Goal: Task Accomplishment & Management: Use online tool/utility

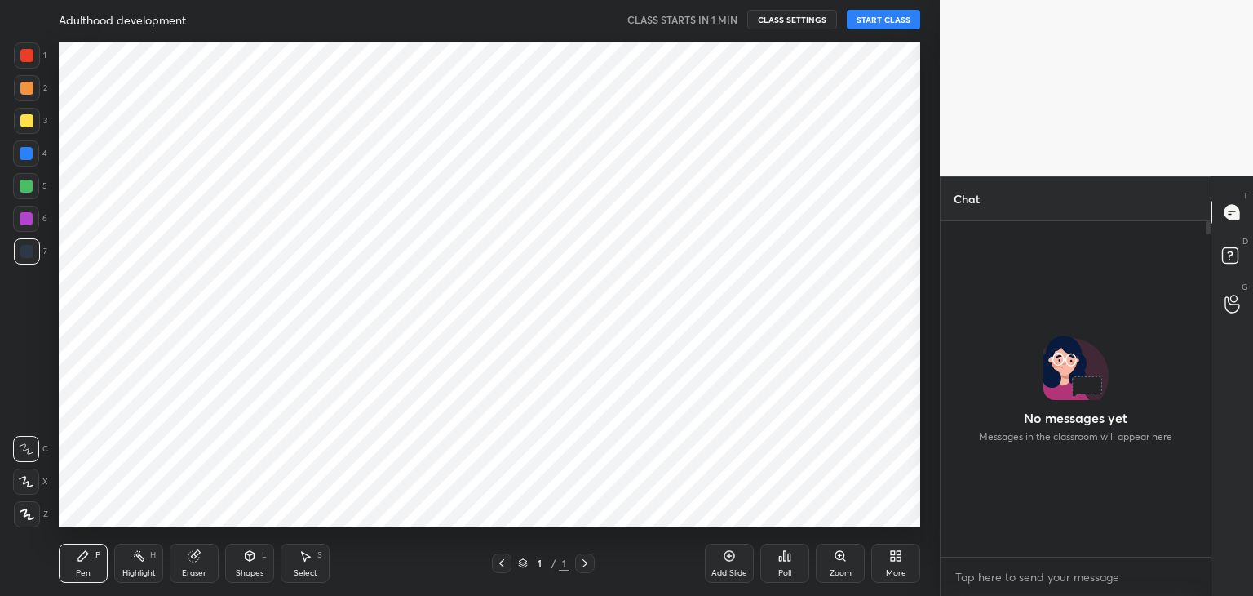
scroll to position [6, 5]
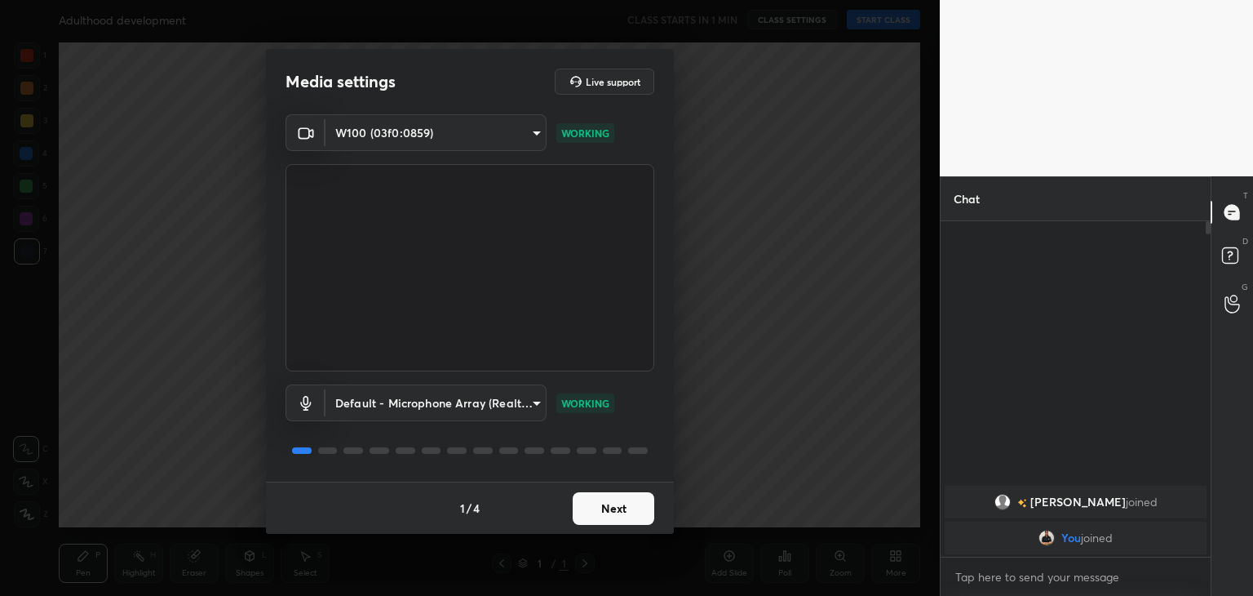
click at [619, 507] on button "Next" at bounding box center [614, 508] width 82 height 33
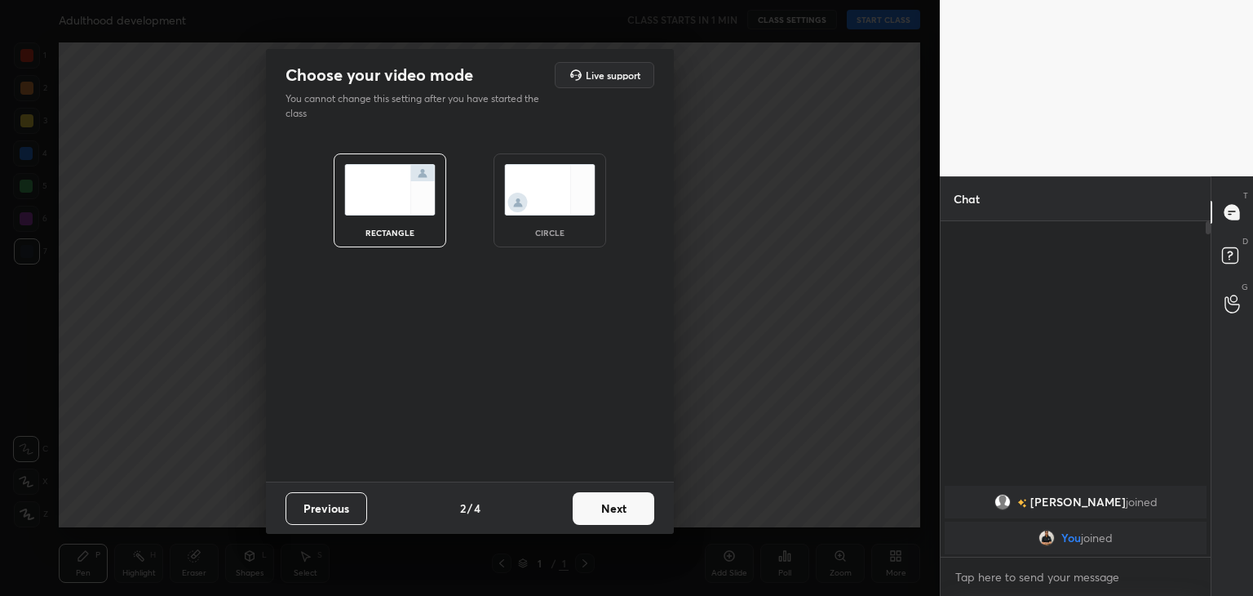
click at [576, 174] on img at bounding box center [549, 189] width 91 height 51
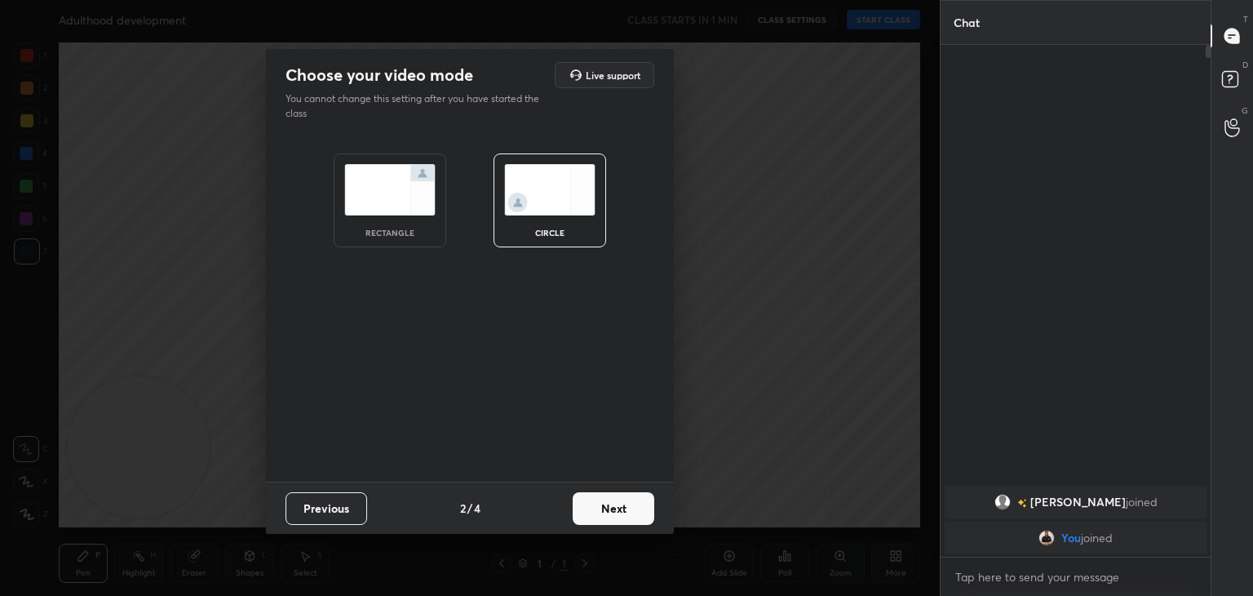
click at [617, 517] on button "Next" at bounding box center [614, 508] width 82 height 33
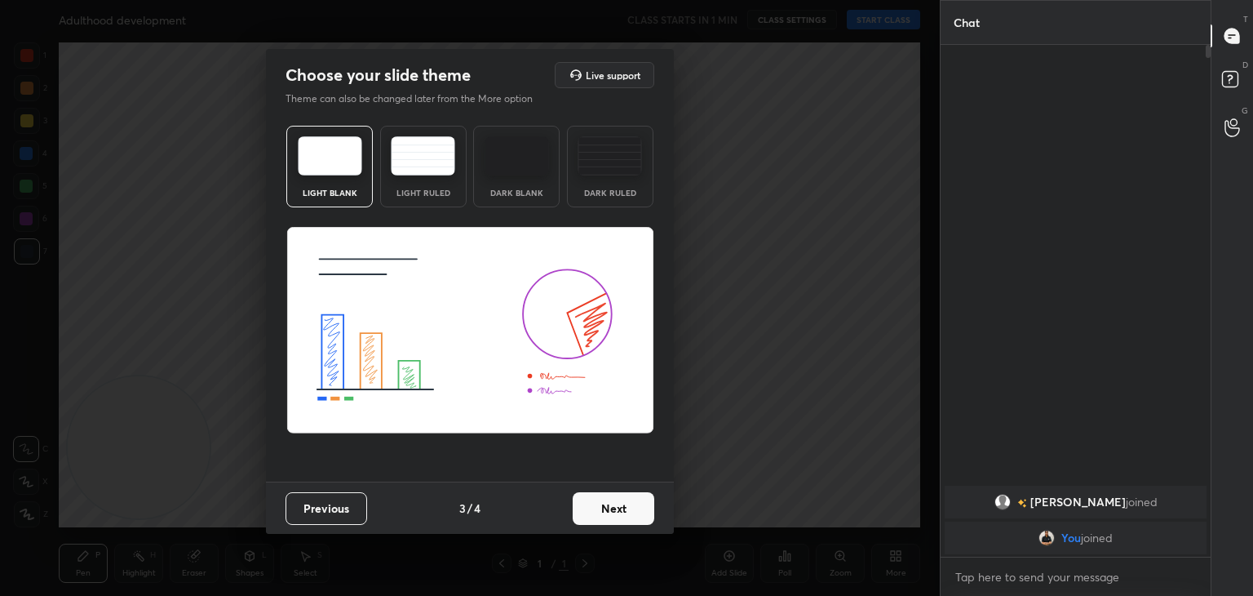
click at [617, 517] on button "Next" at bounding box center [614, 508] width 82 height 33
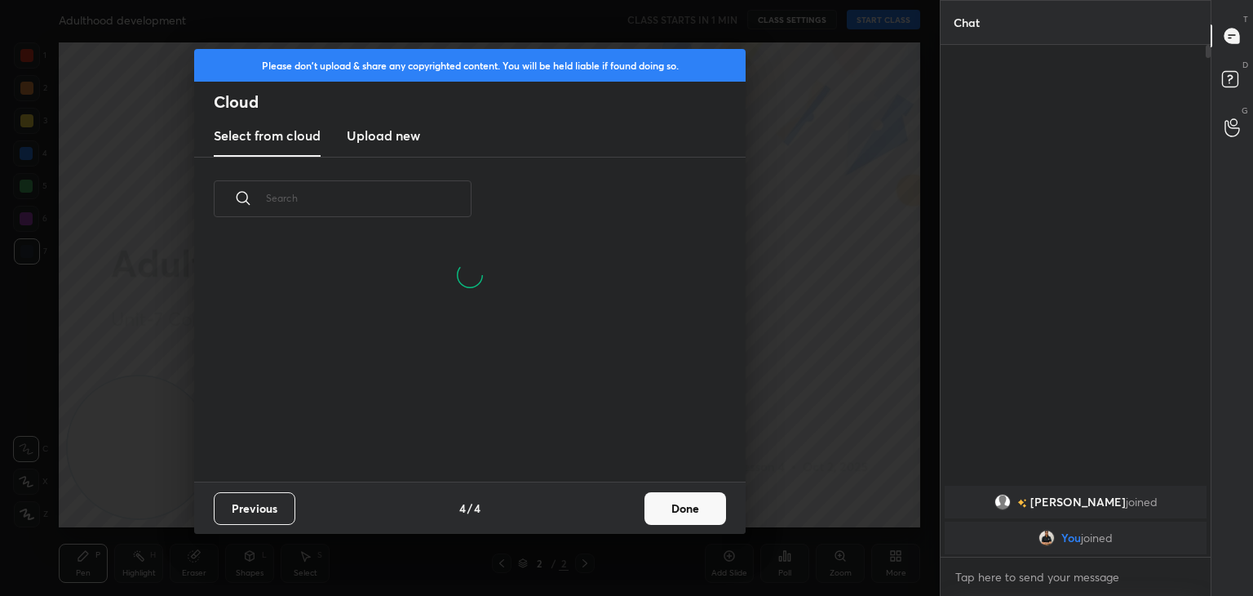
scroll to position [242, 524]
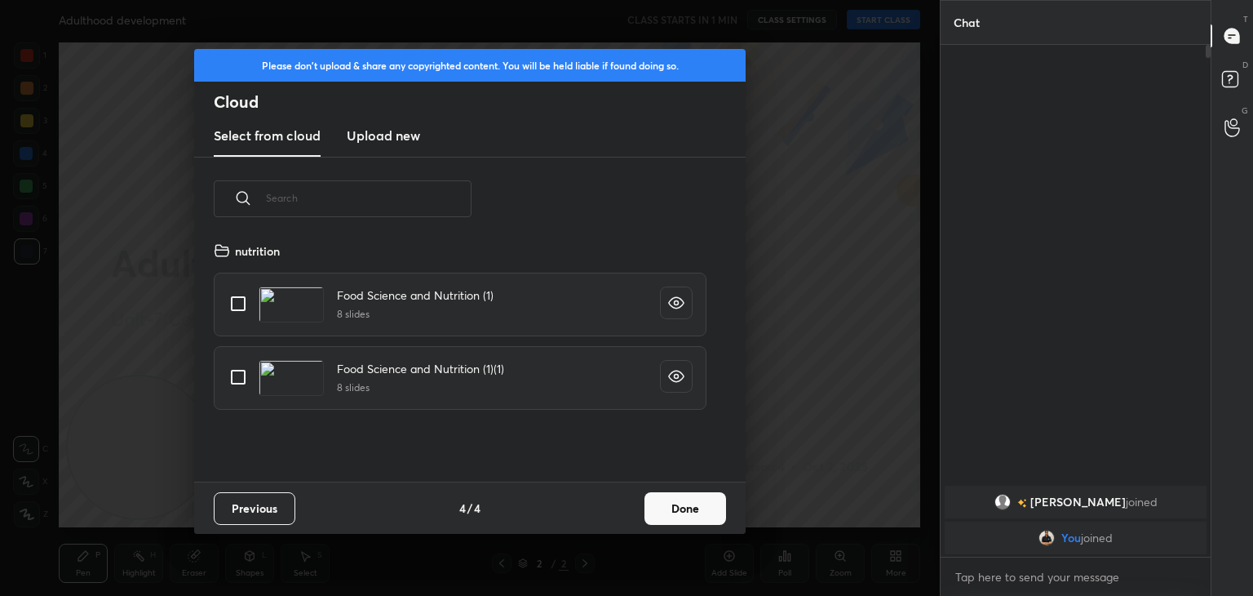
click at [397, 137] on h3 "Upload new" at bounding box center [383, 136] width 73 height 20
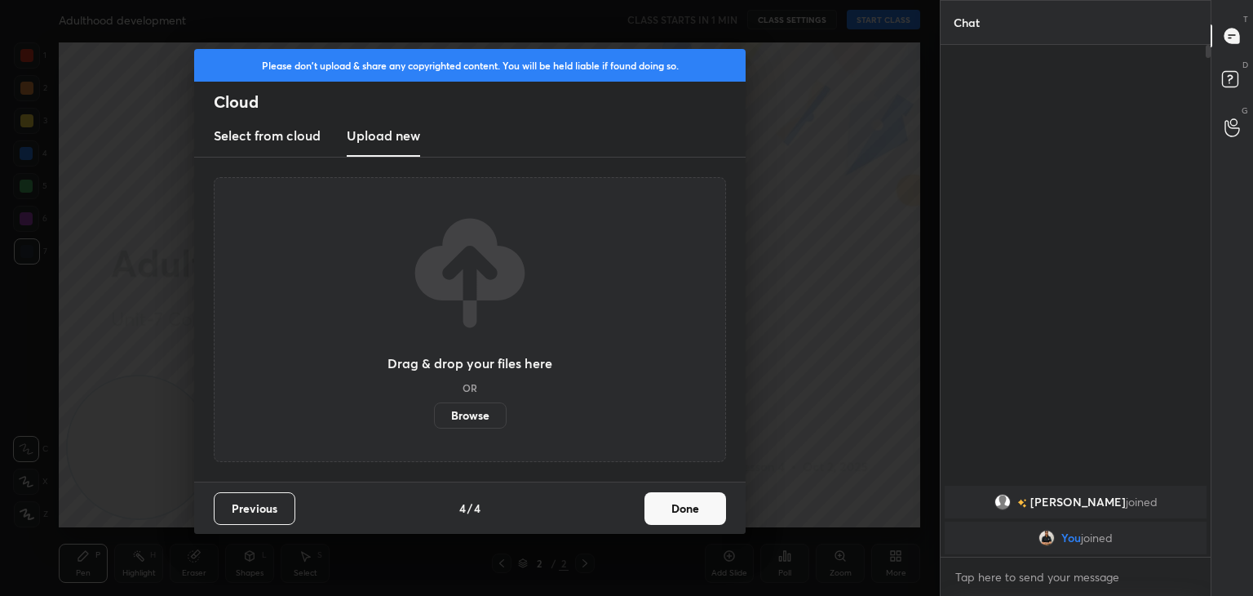
click at [468, 417] on label "Browse" at bounding box center [470, 415] width 73 height 26
click at [434, 417] on input "Browse" at bounding box center [434, 415] width 0 height 26
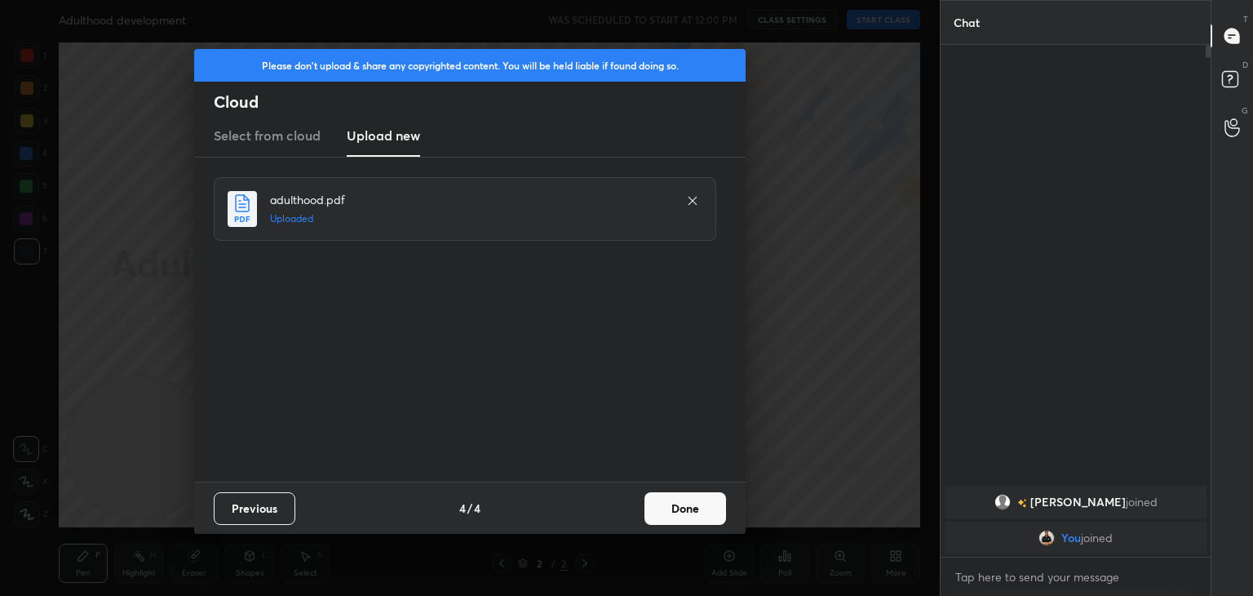
click at [684, 502] on button "Done" at bounding box center [686, 508] width 82 height 33
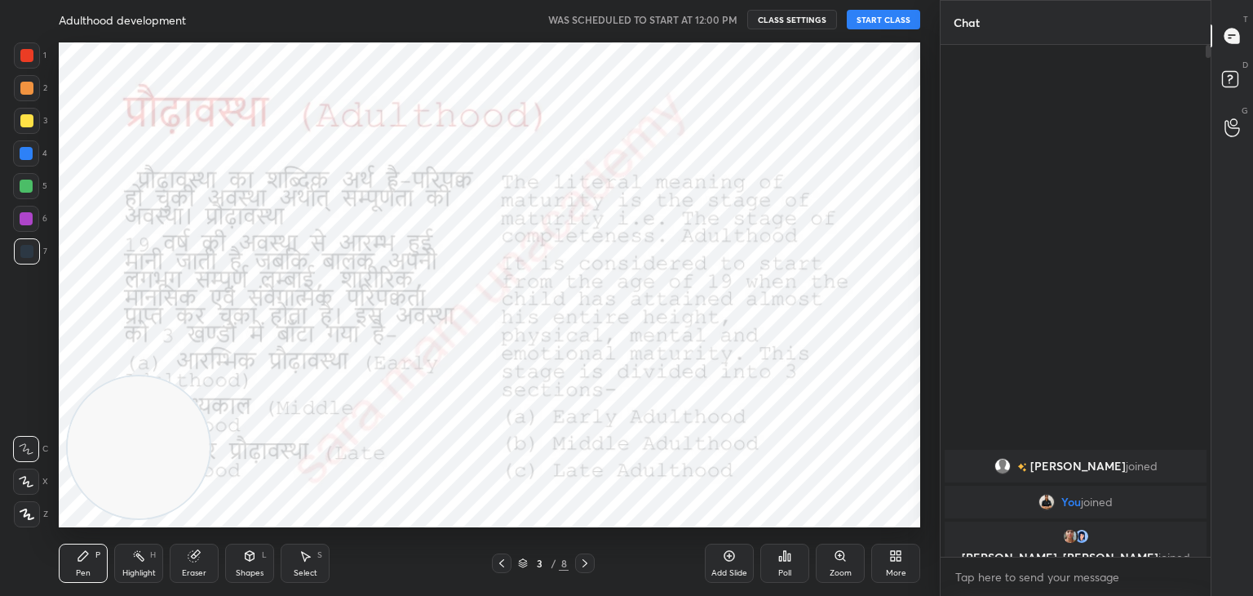
click at [886, 20] on button "START CLASS" at bounding box center [883, 20] width 73 height 20
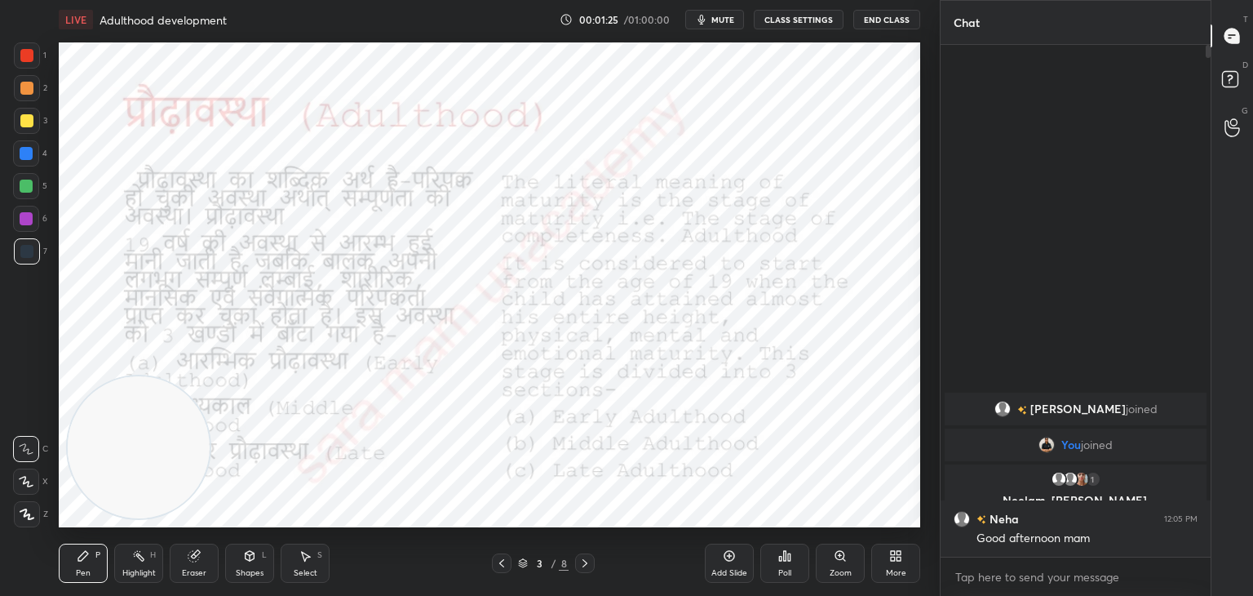
click at [498, 562] on icon at bounding box center [501, 563] width 13 height 13
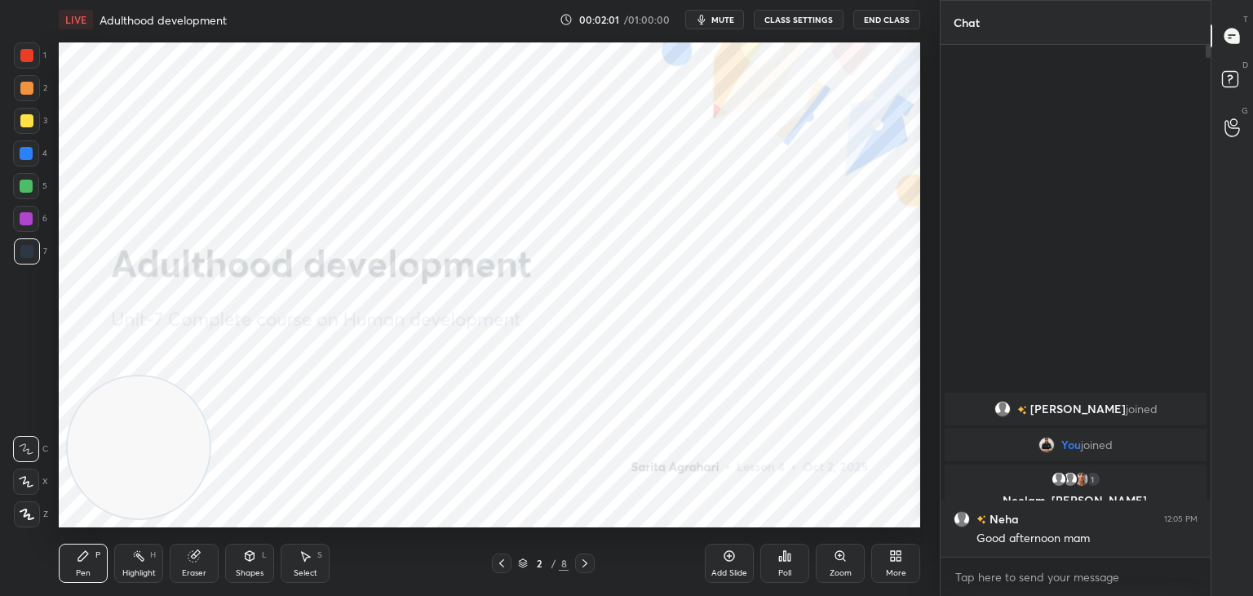
click at [76, 569] on div "Pen" at bounding box center [83, 573] width 15 height 8
click at [26, 513] on icon at bounding box center [27, 513] width 15 height 11
click at [27, 55] on div at bounding box center [26, 55] width 13 height 13
click at [315, 557] on div "Select S" at bounding box center [305, 563] width 49 height 39
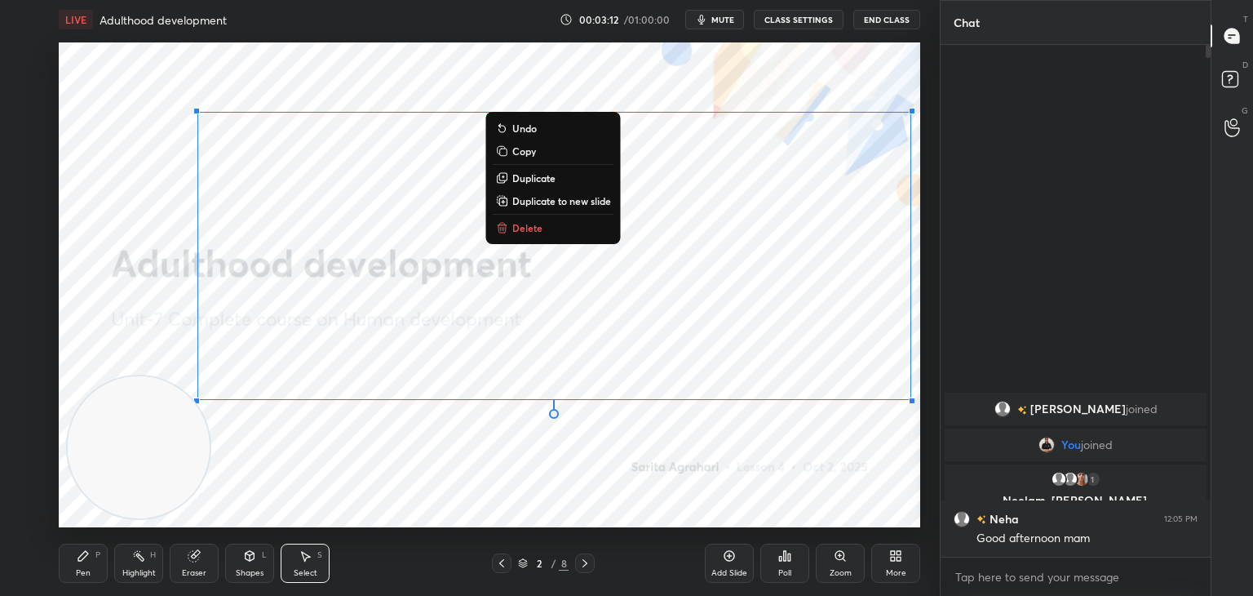
click at [547, 235] on button "Delete" at bounding box center [554, 228] width 122 height 20
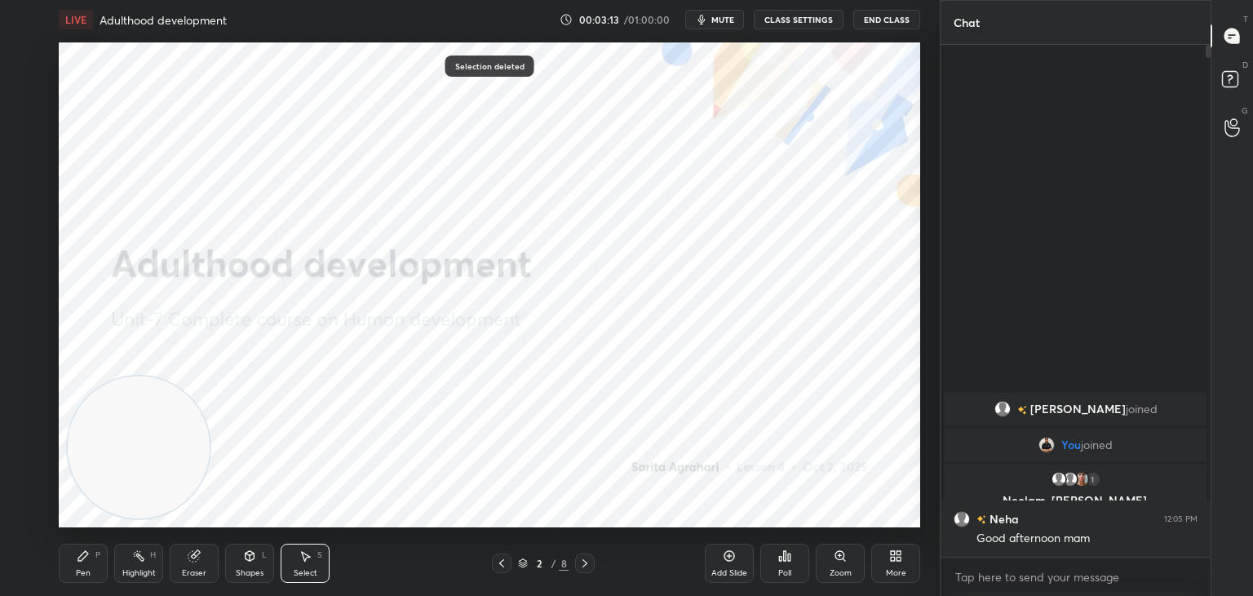
click at [78, 569] on div "Pen" at bounding box center [83, 573] width 15 height 8
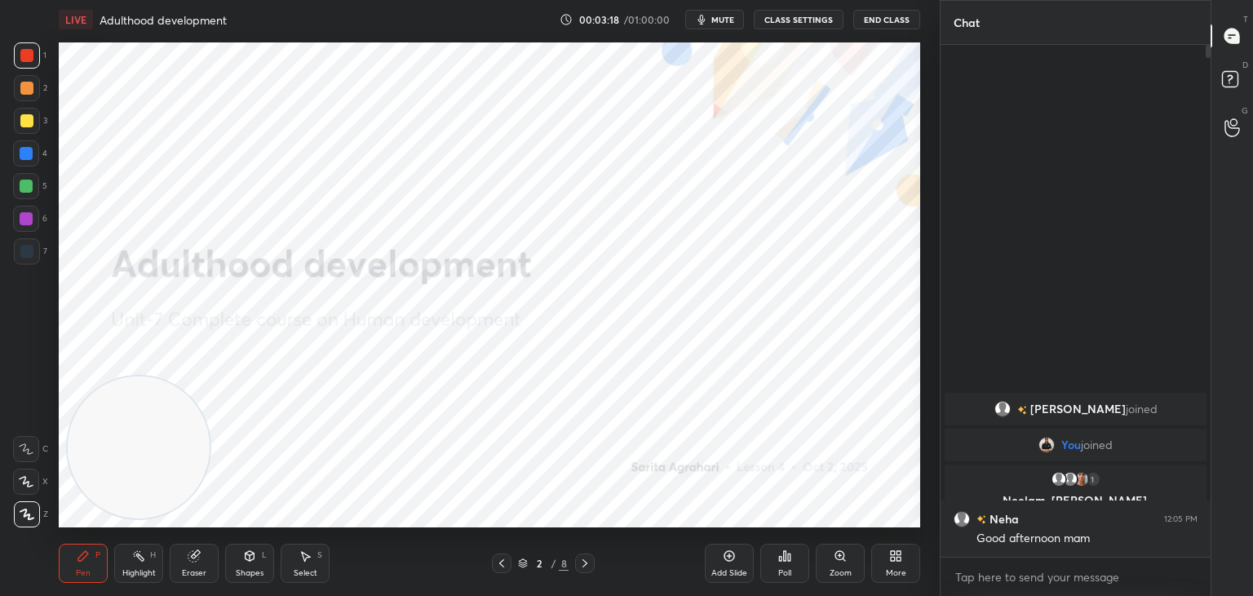
click at [591, 561] on icon at bounding box center [585, 563] width 13 height 13
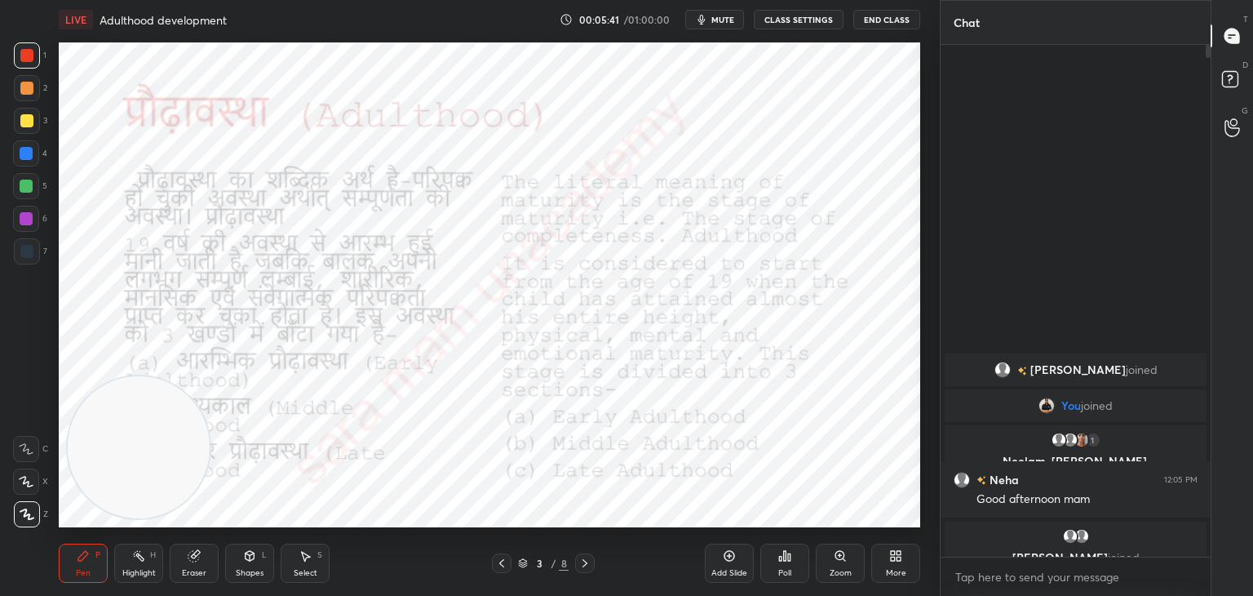
click at [580, 561] on icon at bounding box center [585, 563] width 13 height 13
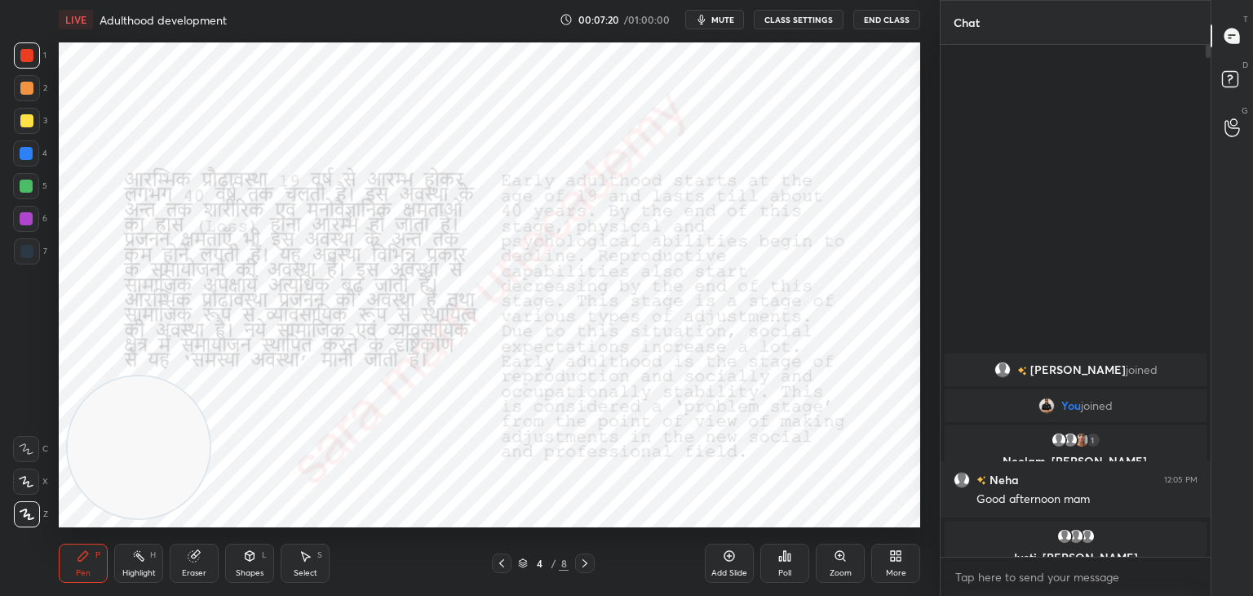
click at [304, 561] on icon at bounding box center [305, 555] width 13 height 13
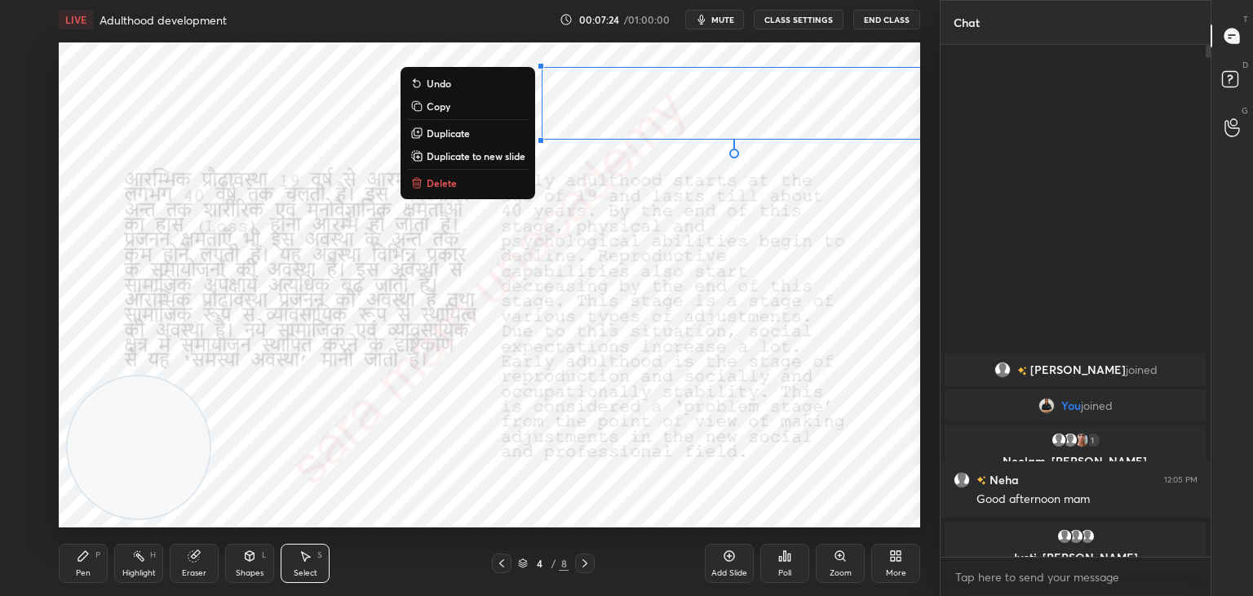
click at [473, 188] on button "Delete" at bounding box center [468, 183] width 122 height 20
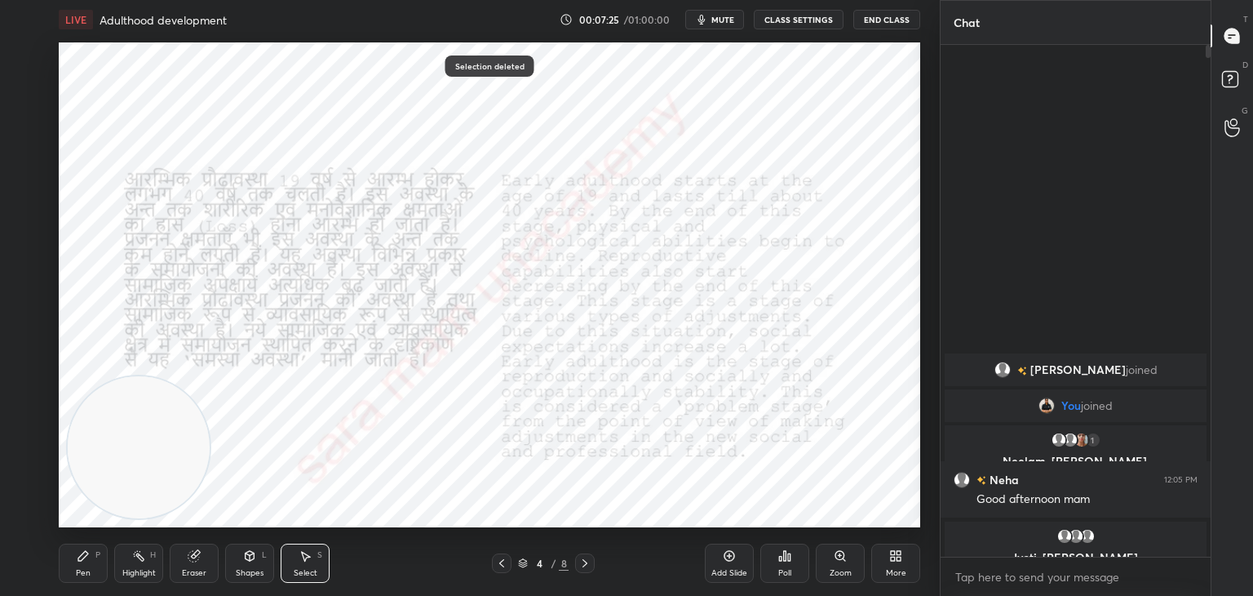
click at [83, 561] on icon at bounding box center [83, 555] width 13 height 13
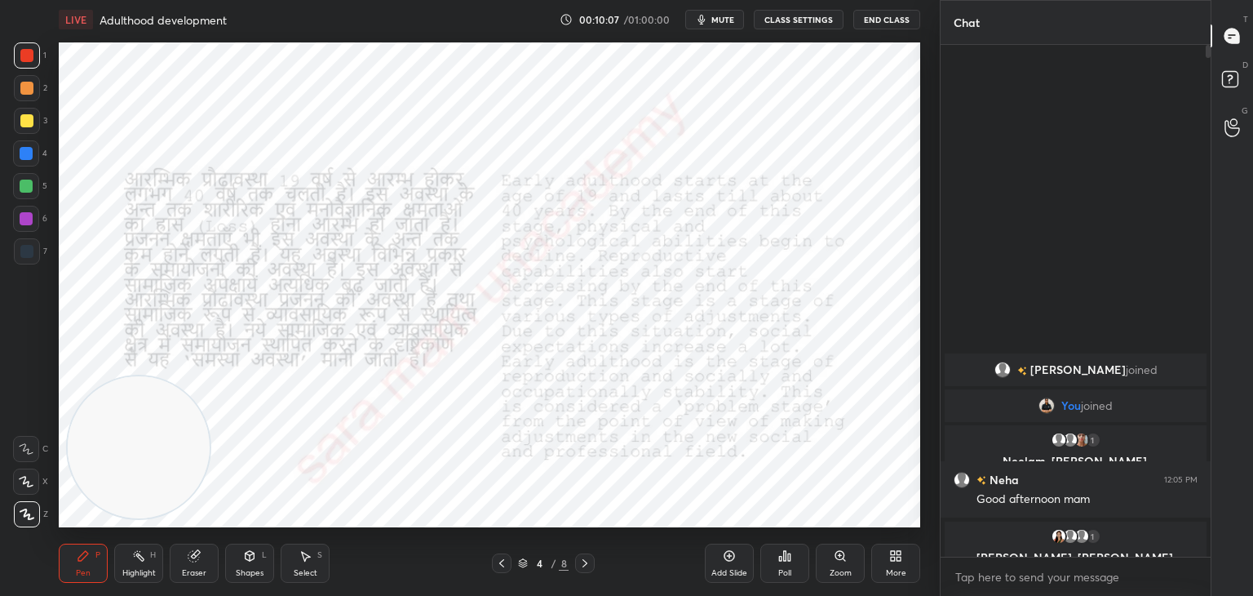
click at [583, 562] on icon at bounding box center [585, 563] width 13 height 13
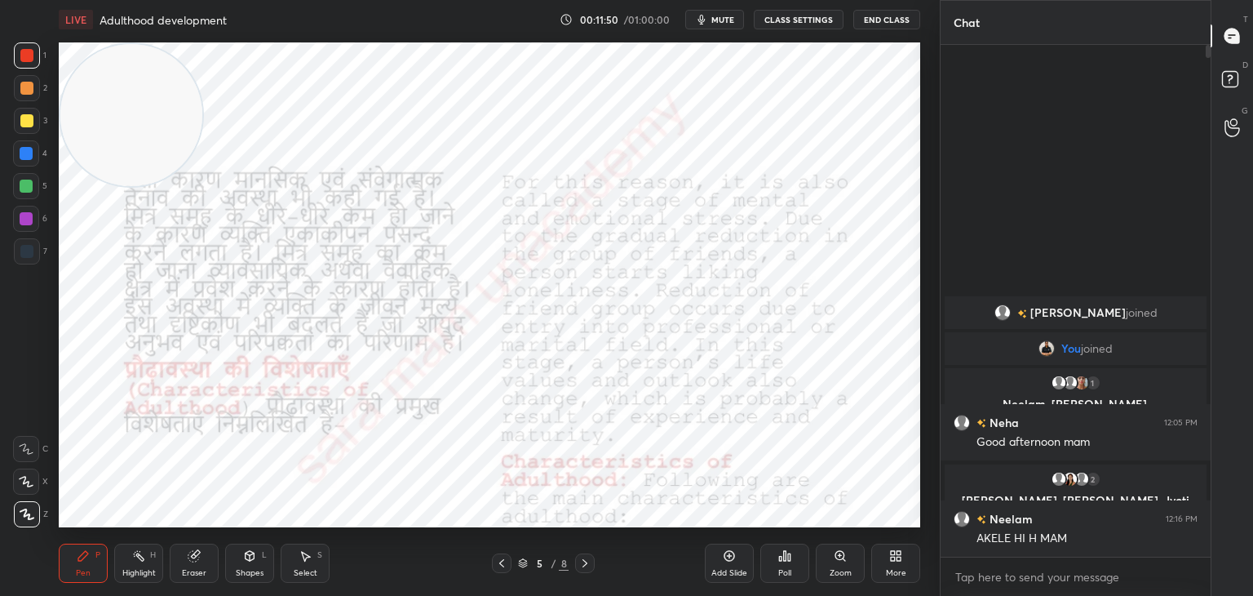
click at [308, 566] on div "Select S" at bounding box center [305, 563] width 49 height 39
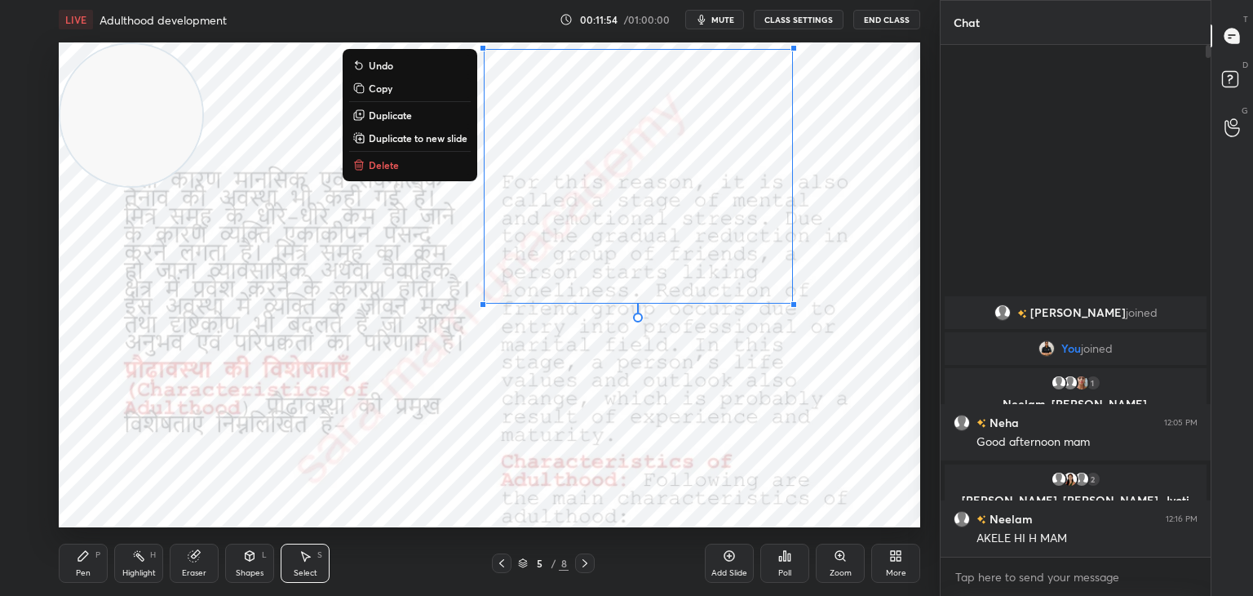
click at [434, 171] on button "Delete" at bounding box center [410, 165] width 122 height 20
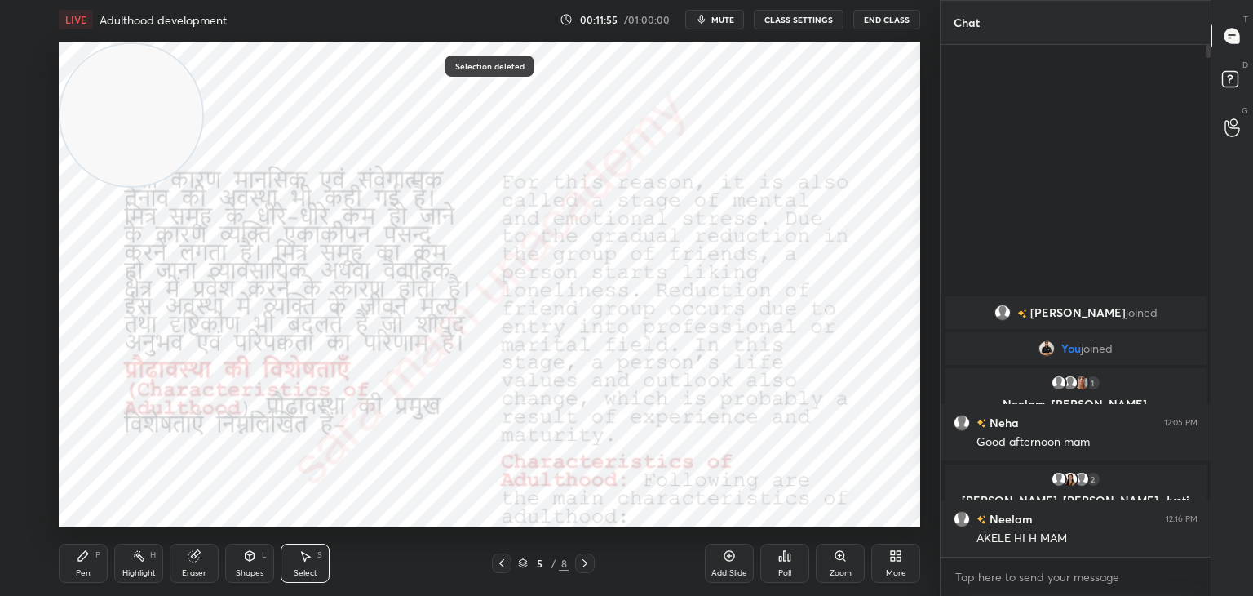
click at [86, 563] on div "Pen P" at bounding box center [83, 563] width 49 height 39
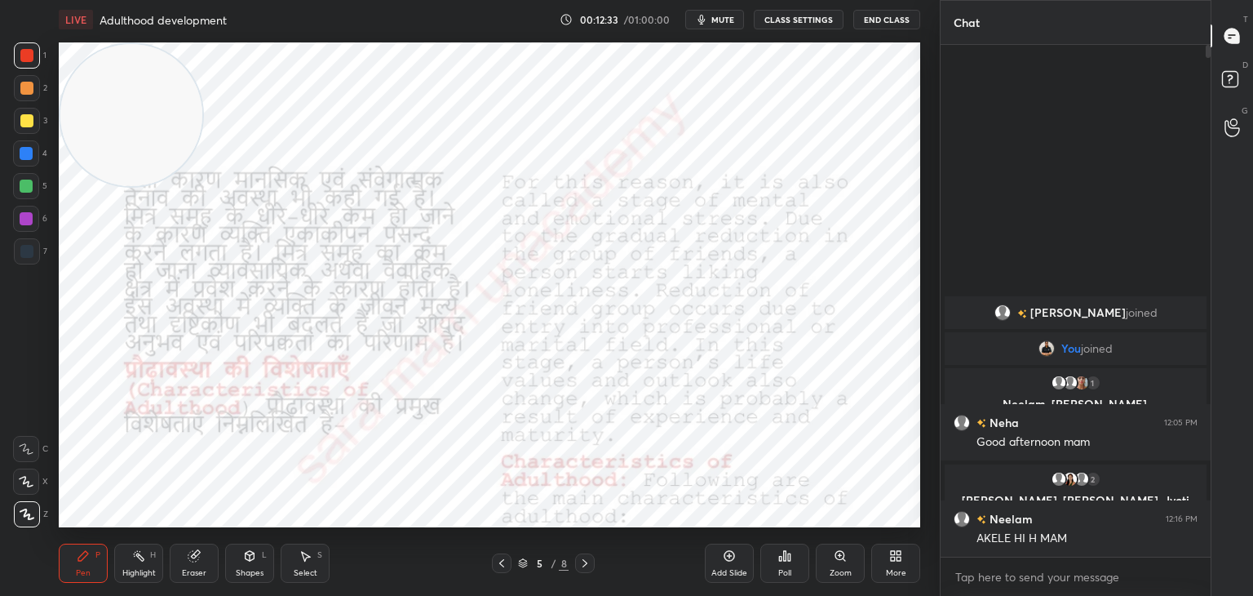
click at [297, 569] on div "Select" at bounding box center [306, 573] width 24 height 8
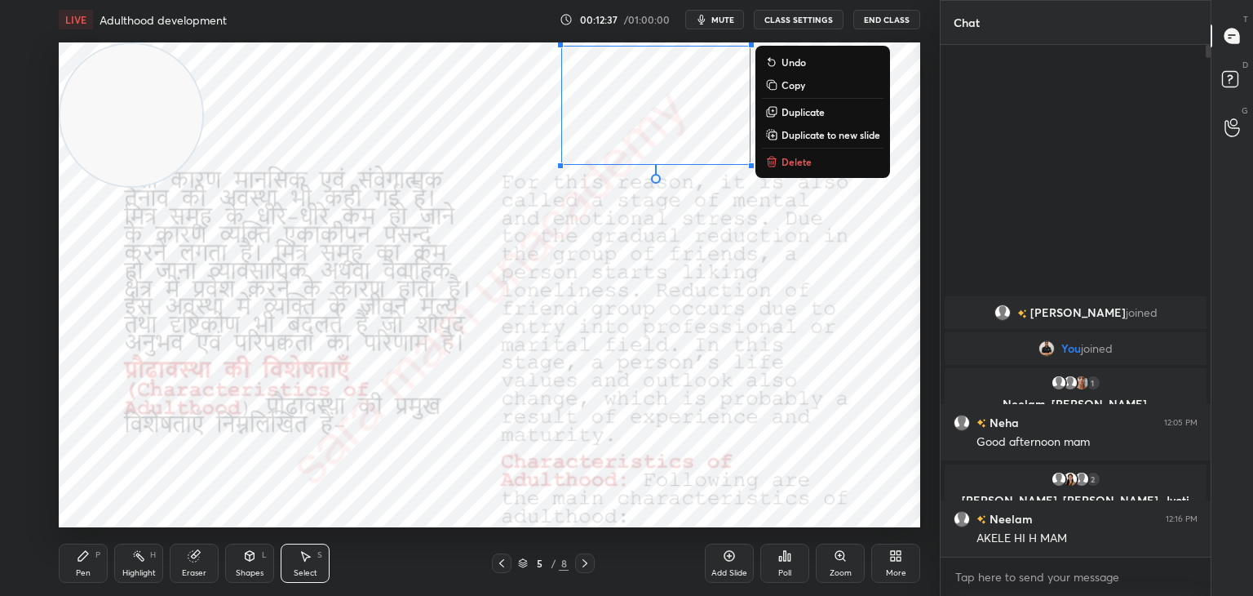
click at [793, 164] on p "Delete" at bounding box center [797, 161] width 30 height 13
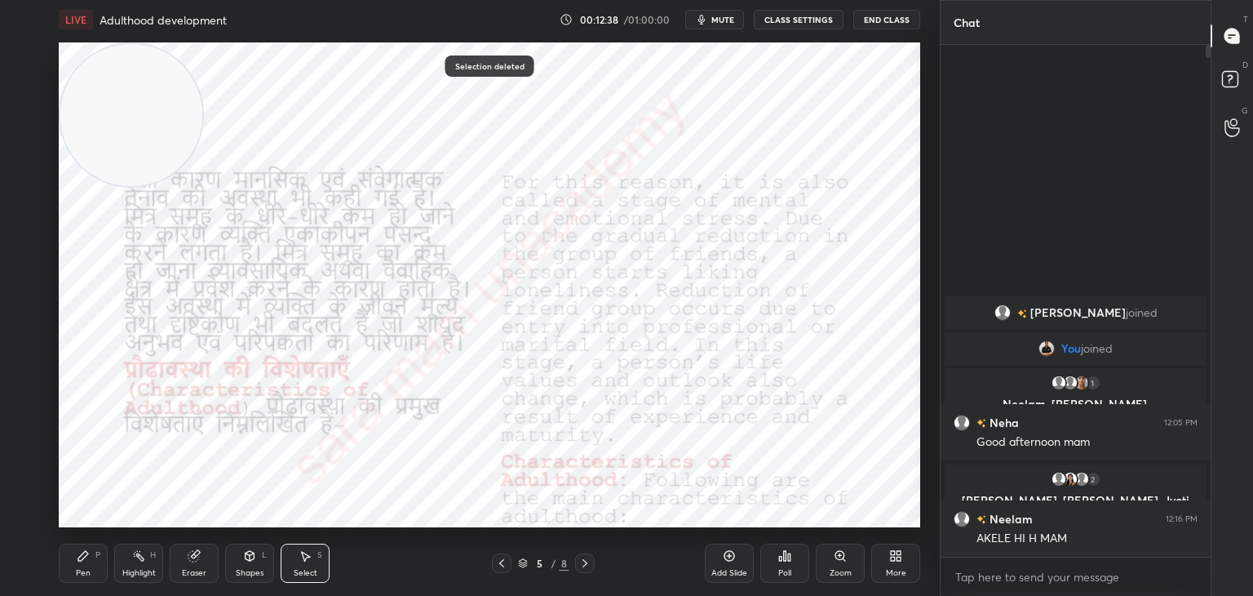
click at [81, 565] on div "Pen P" at bounding box center [83, 563] width 49 height 39
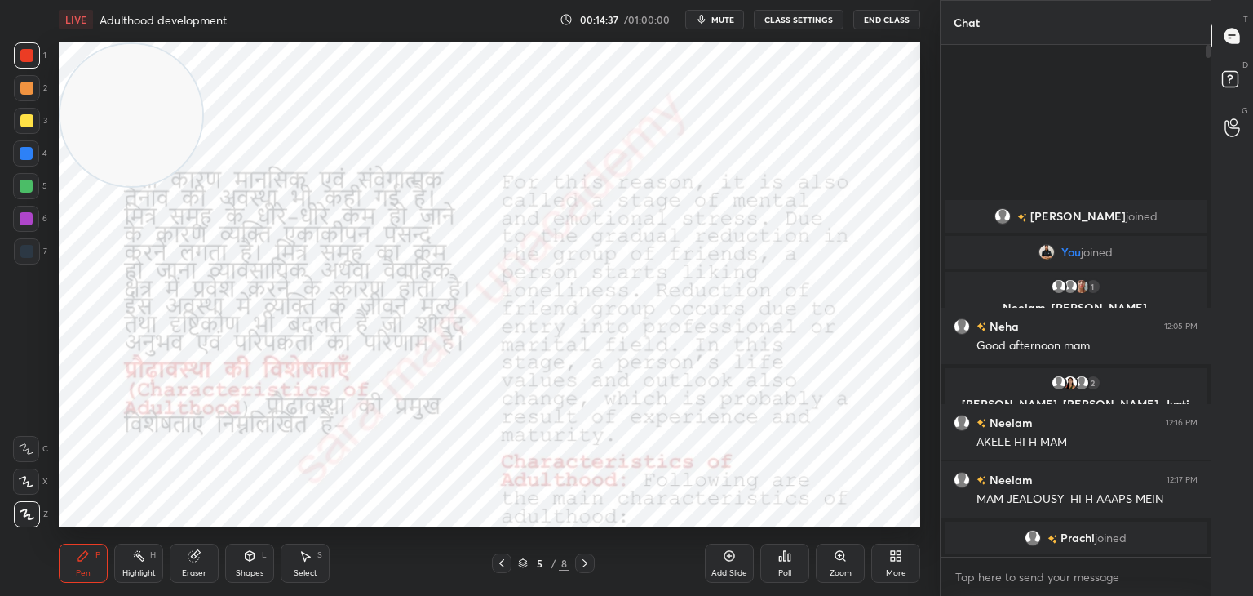
click at [308, 564] on div "Select S" at bounding box center [305, 563] width 49 height 39
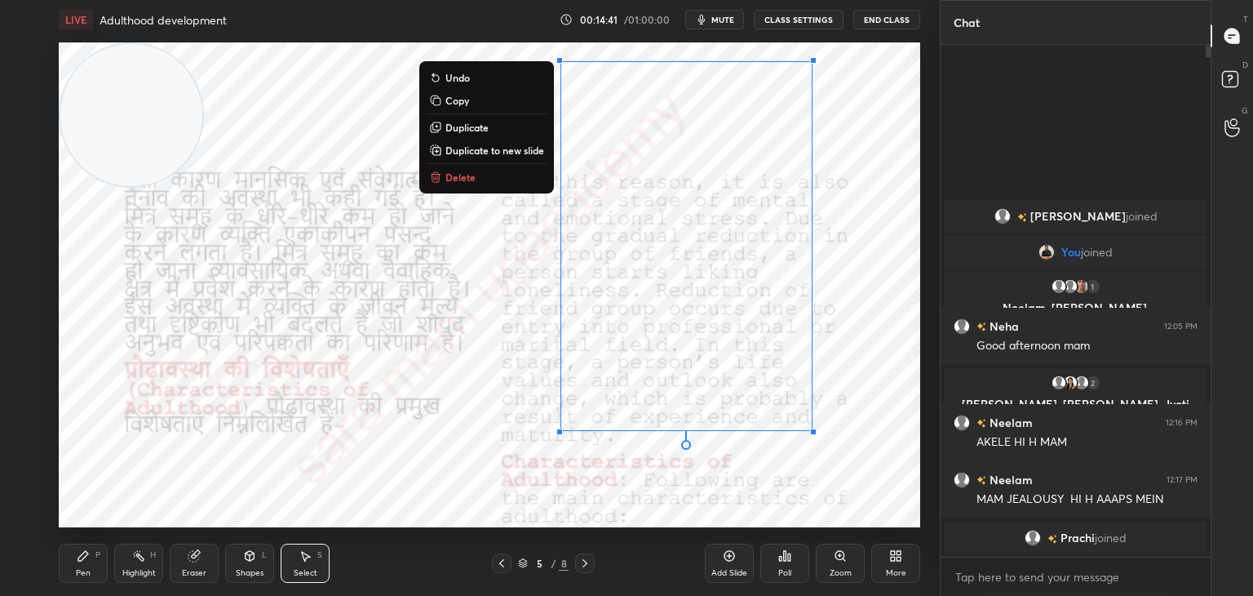
click at [474, 174] on button "Delete" at bounding box center [487, 177] width 122 height 20
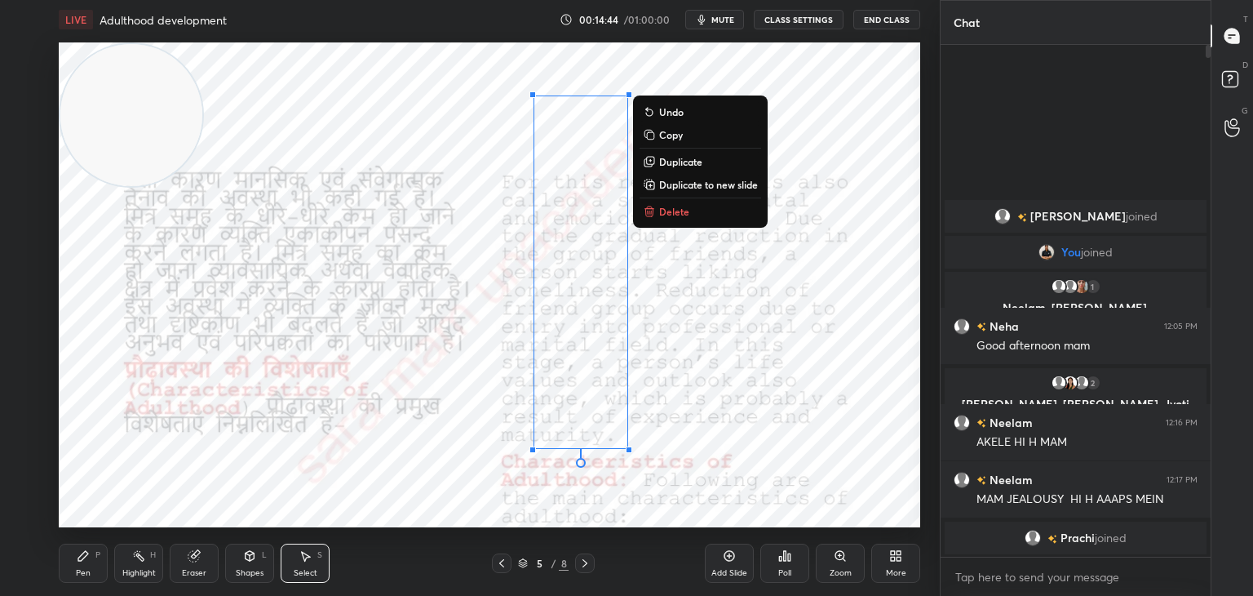
click at [698, 216] on button "Delete" at bounding box center [701, 212] width 122 height 20
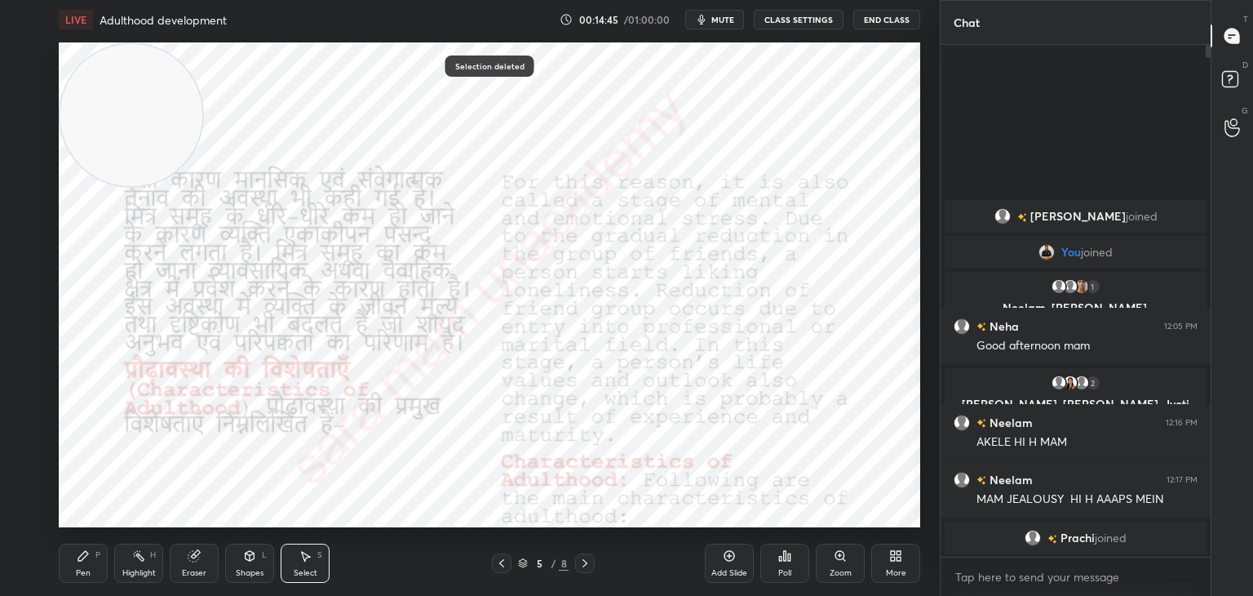
click at [74, 555] on div "Pen P" at bounding box center [83, 563] width 49 height 39
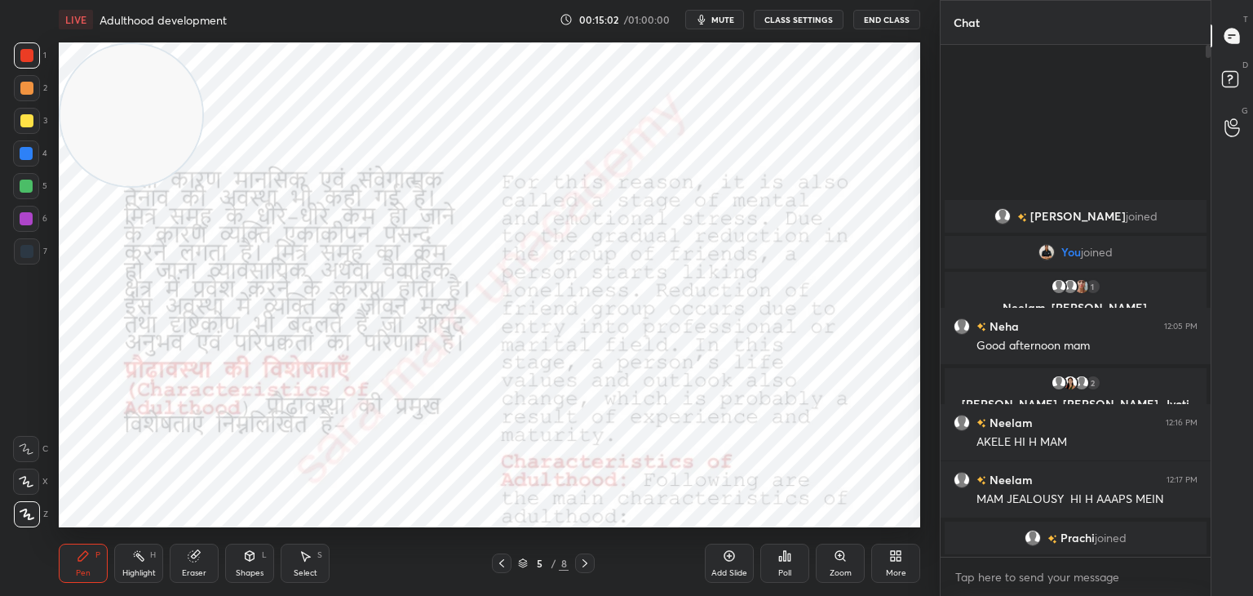
click at [582, 569] on icon at bounding box center [585, 563] width 13 height 13
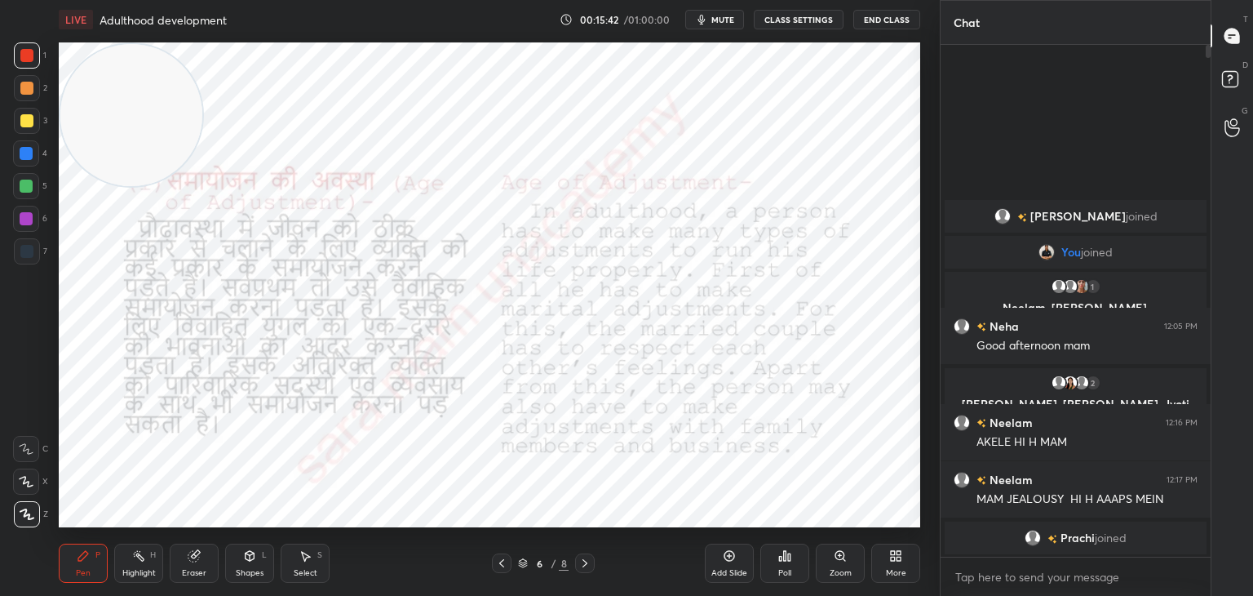
click at [585, 563] on icon at bounding box center [585, 563] width 13 height 13
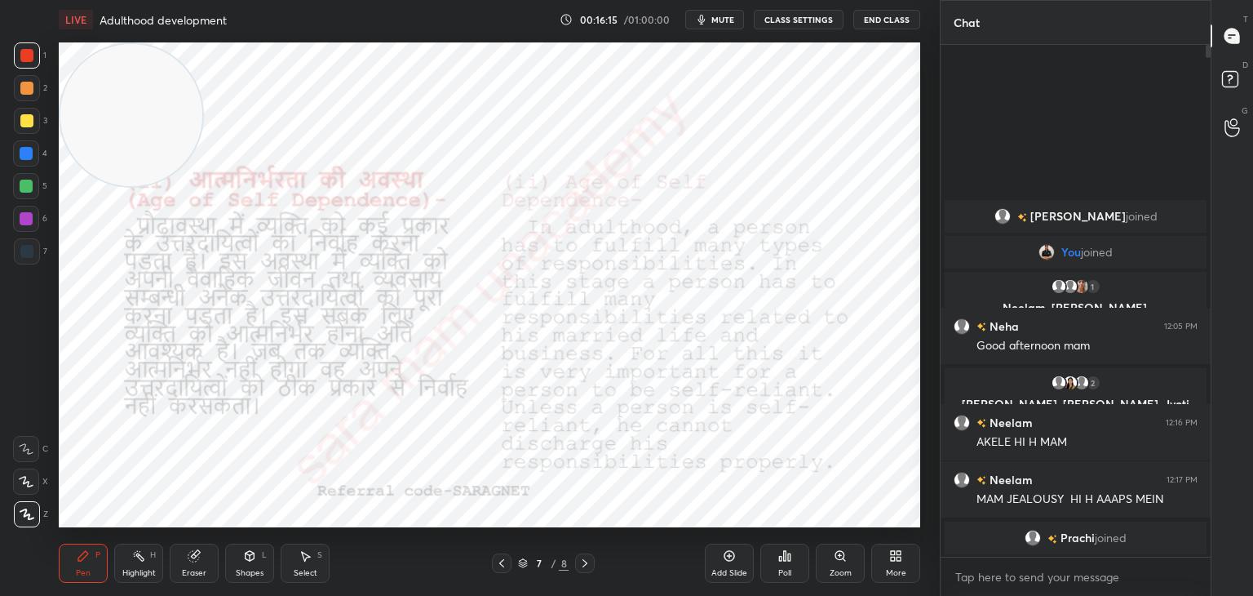
click at [317, 565] on div "Select S" at bounding box center [305, 563] width 49 height 39
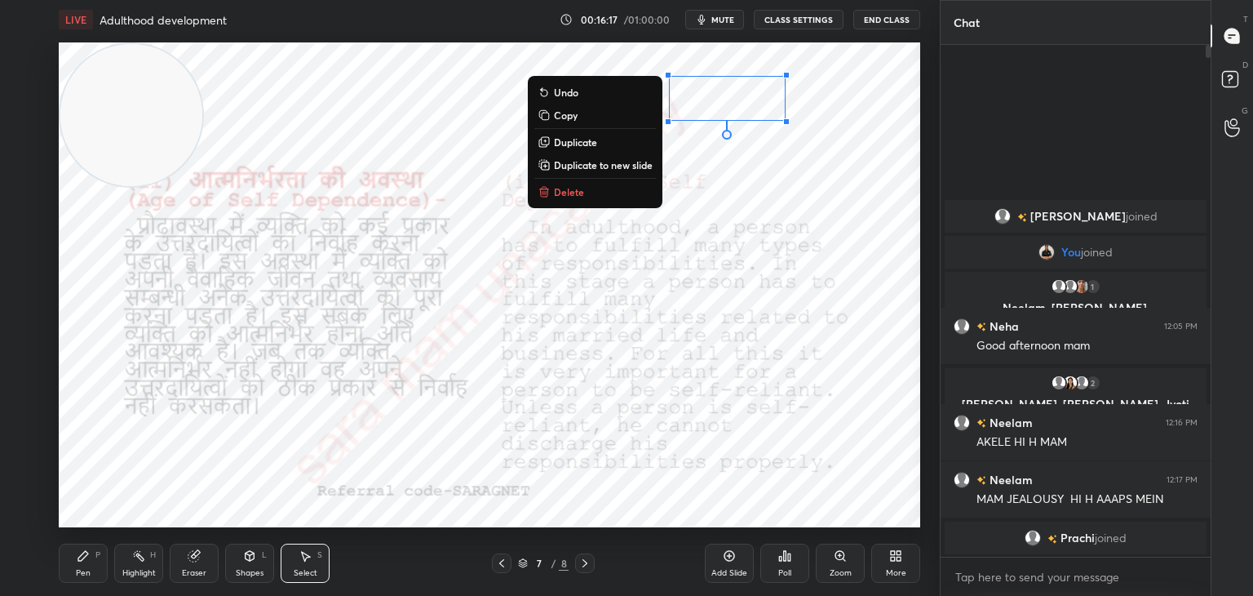
click at [591, 198] on button "Delete" at bounding box center [596, 192] width 122 height 20
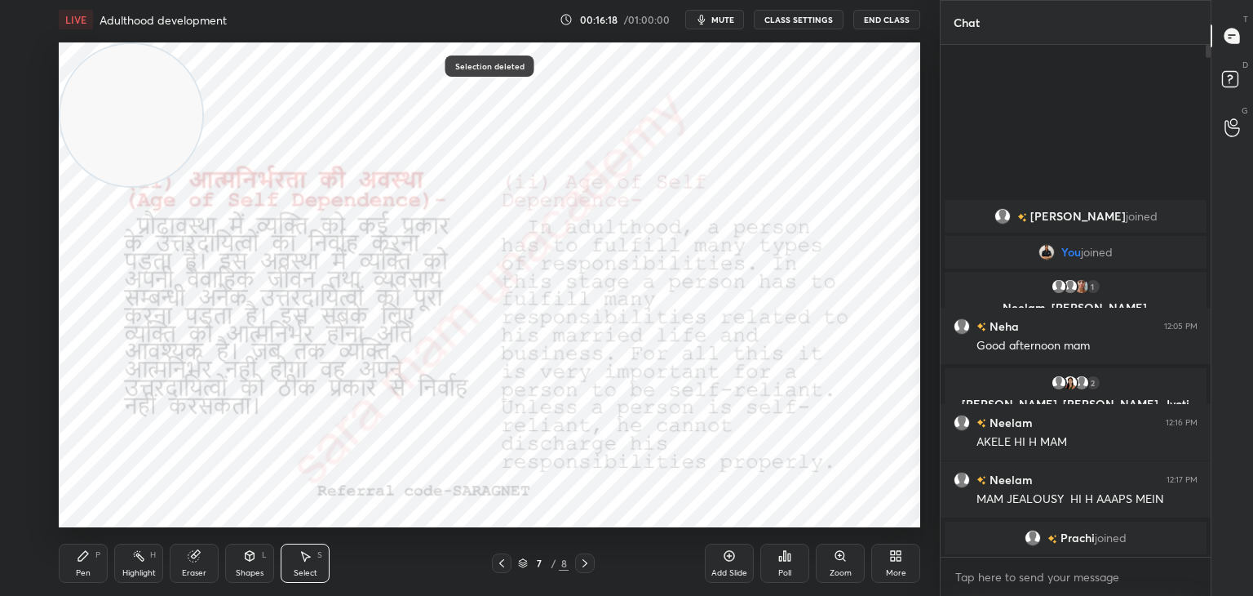
click at [69, 570] on div "Pen P" at bounding box center [83, 563] width 49 height 39
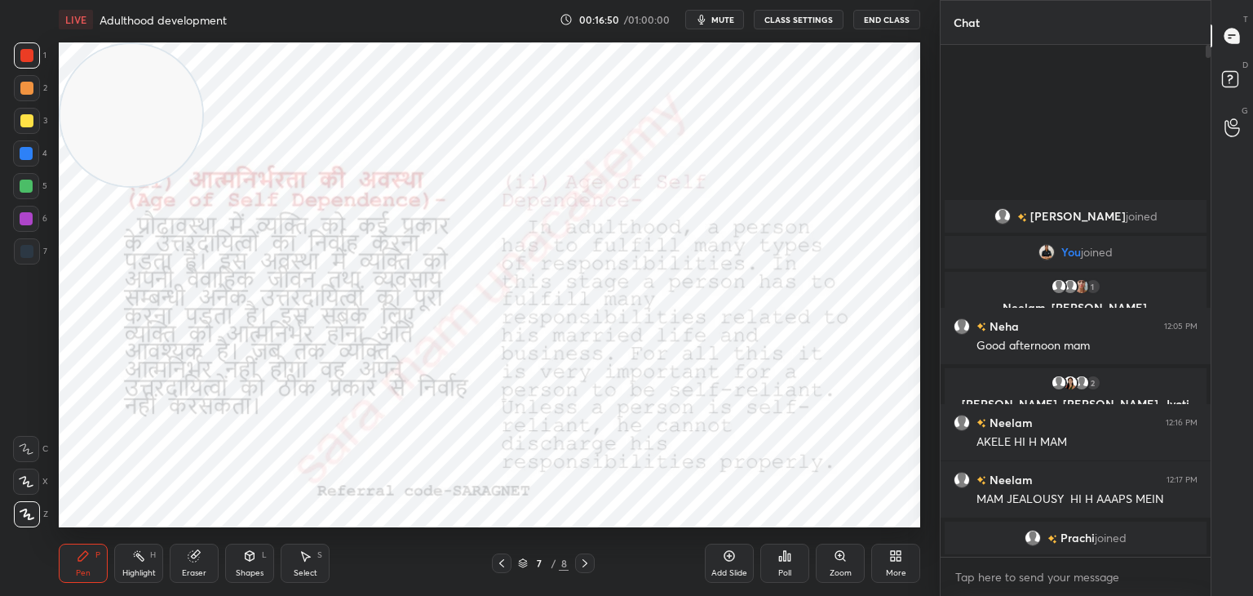
click at [584, 566] on icon at bounding box center [585, 563] width 5 height 8
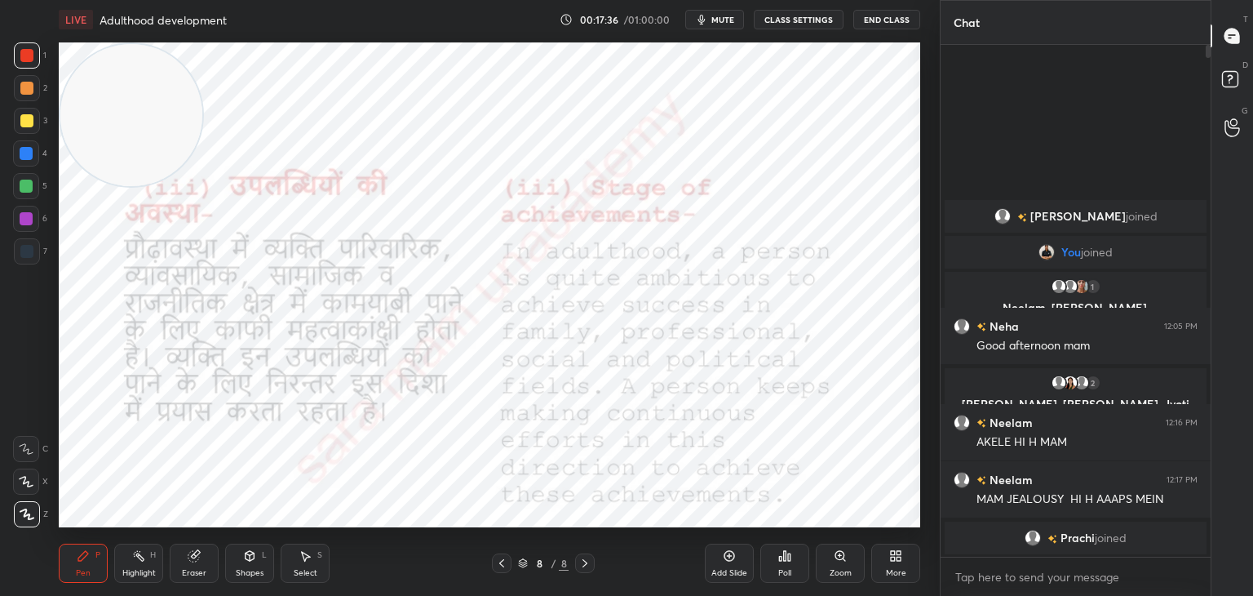
click at [583, 566] on icon at bounding box center [585, 563] width 5 height 8
click at [588, 563] on icon at bounding box center [585, 563] width 13 height 13
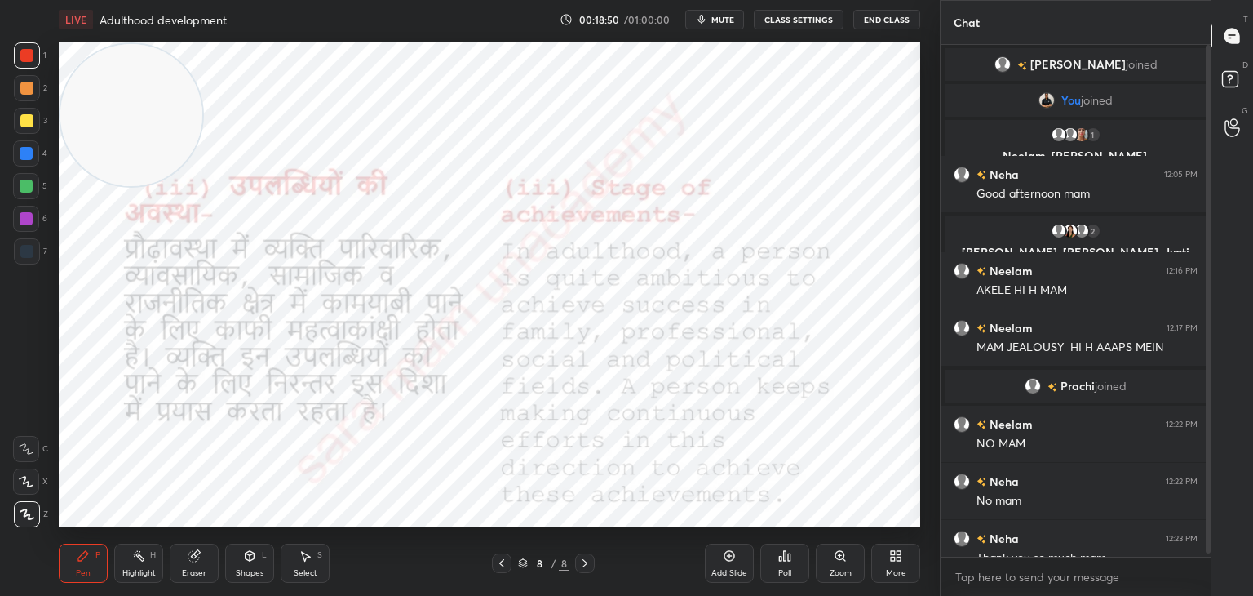
click at [889, 23] on button "End Class" at bounding box center [887, 20] width 67 height 20
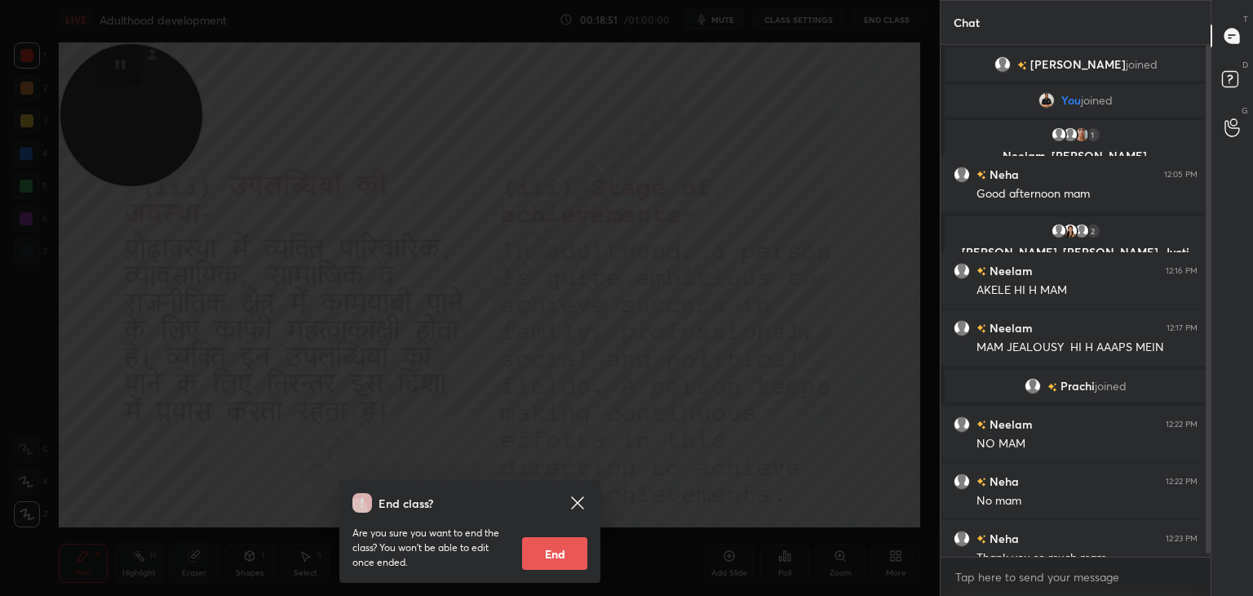
click at [545, 558] on button "End" at bounding box center [554, 553] width 65 height 33
type textarea "x"
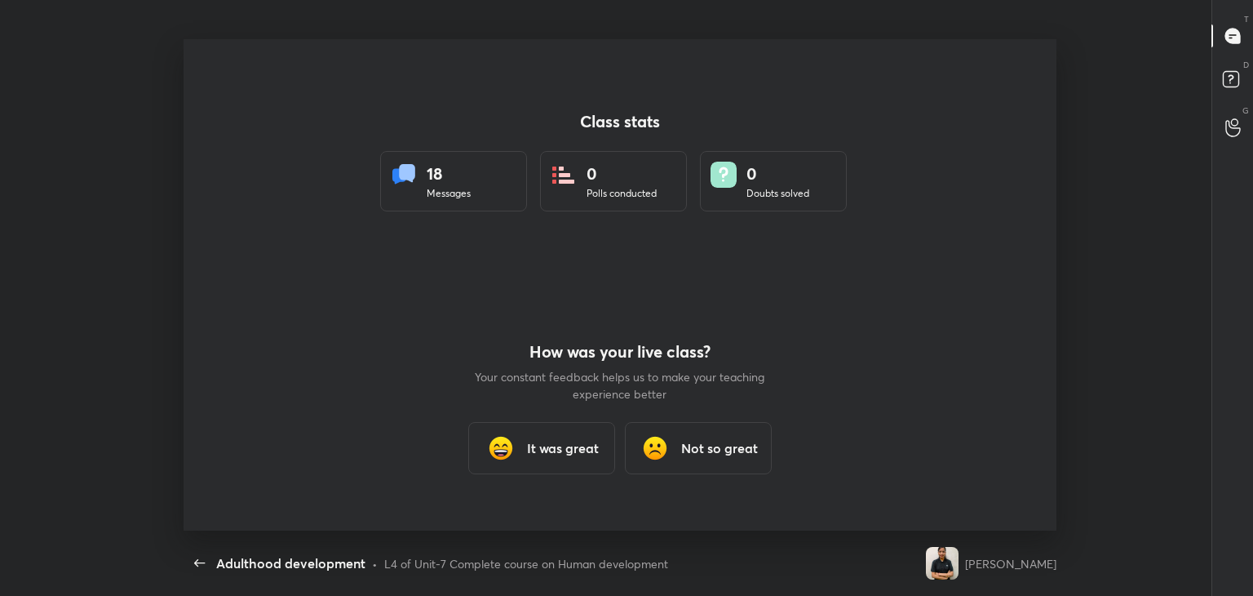
scroll to position [491, 1240]
click at [561, 453] on h3 "It was great" at bounding box center [563, 448] width 72 height 20
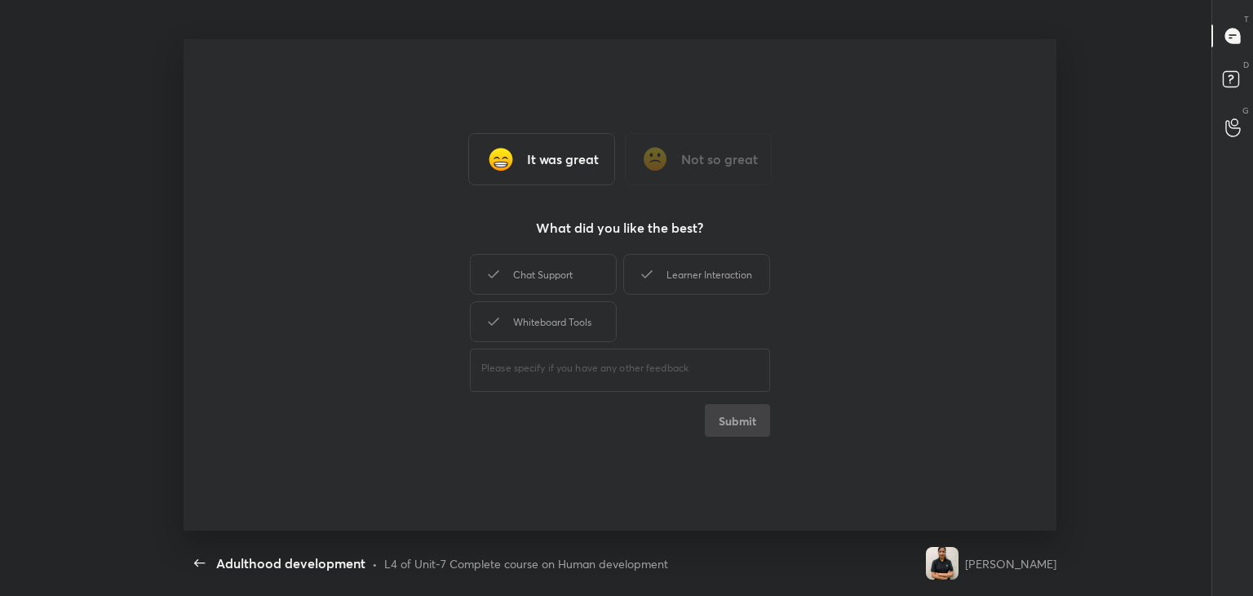
click at [732, 432] on div "Chat Support Learner Interaction Whiteboard Tools ​ Submit" at bounding box center [620, 344] width 300 height 186
click at [530, 275] on div "Chat Support" at bounding box center [543, 274] width 147 height 41
click at [699, 268] on div "Learner Interaction" at bounding box center [696, 274] width 147 height 41
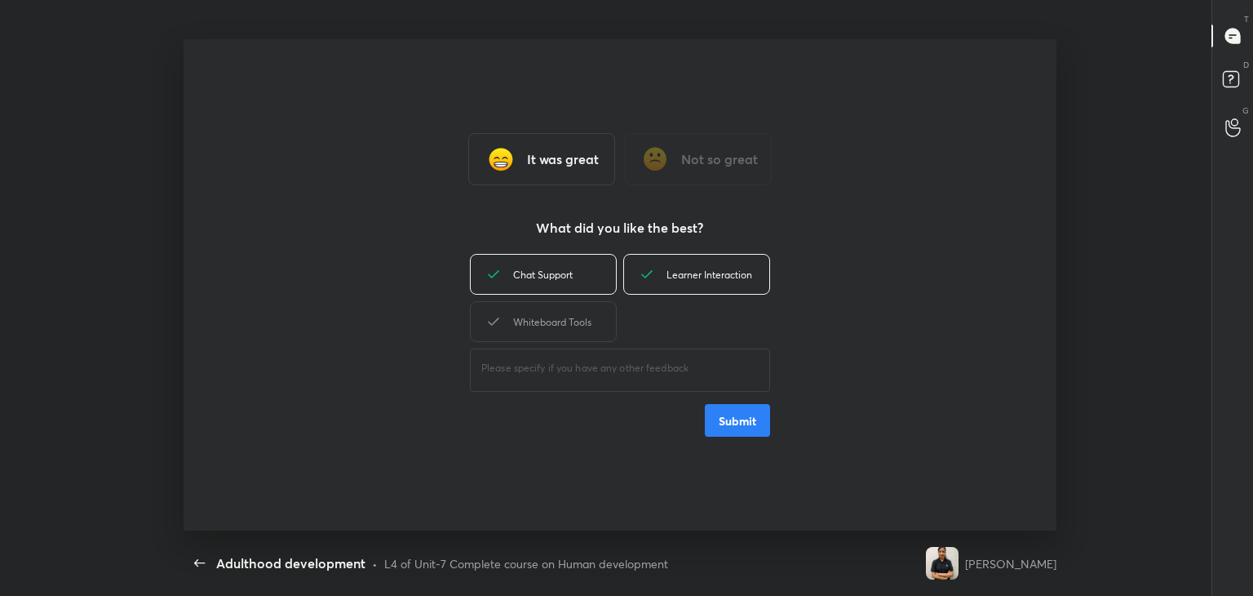
click at [564, 345] on div "​" at bounding box center [620, 368] width 300 height 46
click at [573, 326] on div "Whiteboard Tools" at bounding box center [543, 321] width 147 height 41
click at [741, 424] on button "Submit" at bounding box center [737, 420] width 65 height 33
